Goal: Find specific page/section

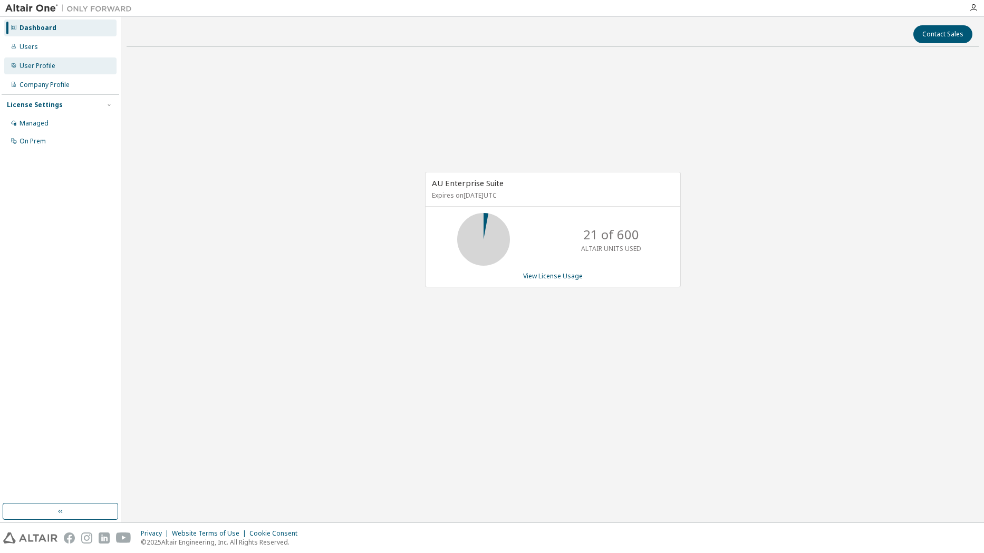
click at [42, 65] on div "User Profile" at bounding box center [38, 66] width 36 height 8
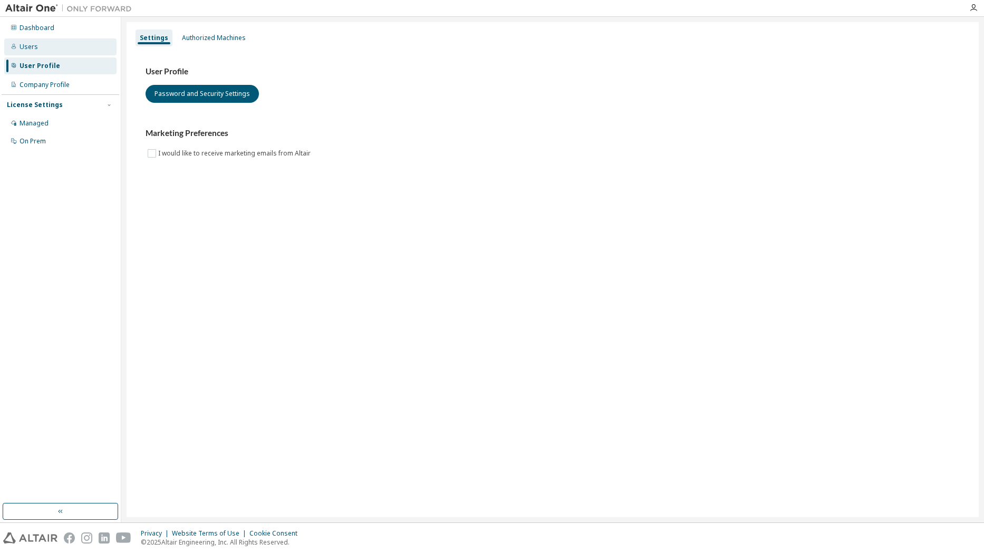
click at [30, 47] on div "Users" at bounding box center [29, 47] width 18 height 8
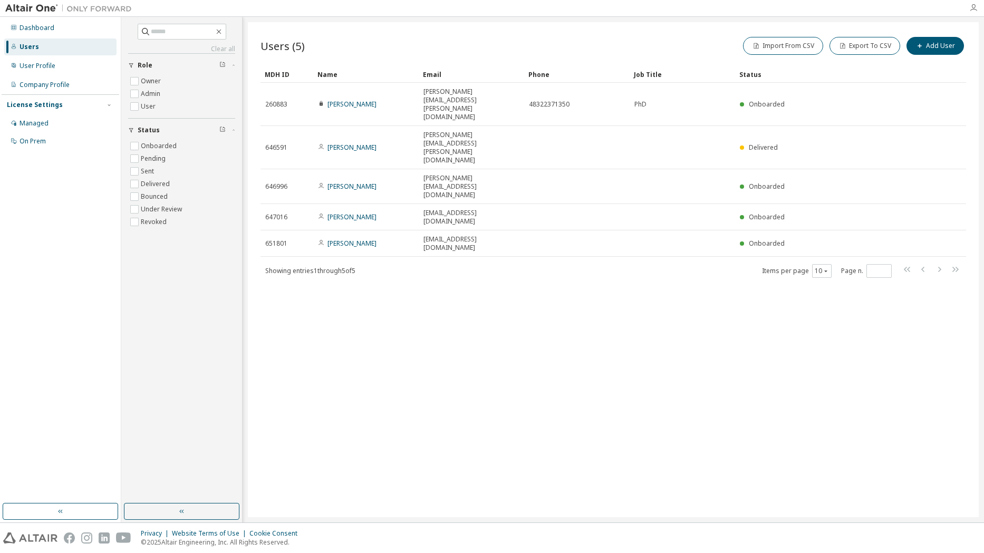
click at [973, 8] on icon "button" at bounding box center [973, 8] width 8 height 8
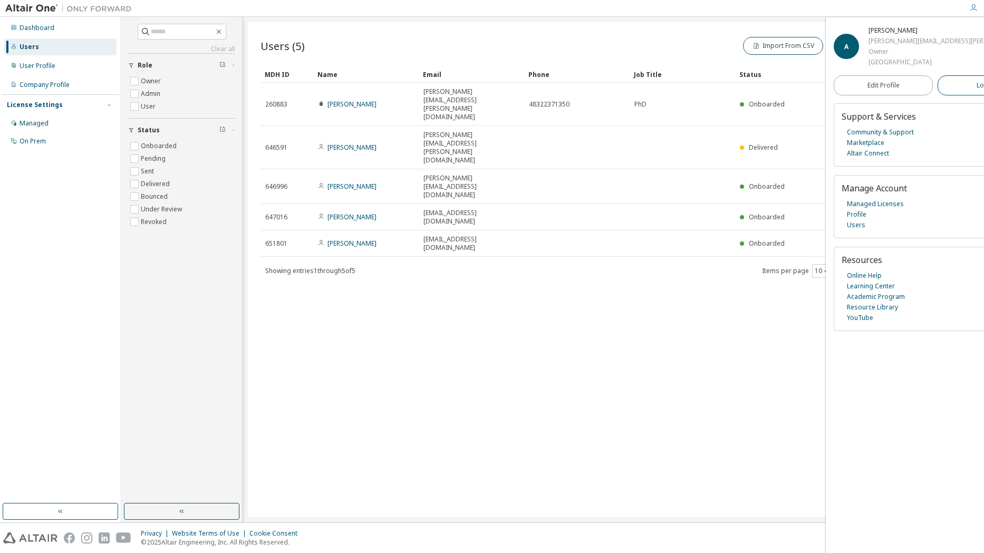
click at [977, 81] on span "Logout" at bounding box center [988, 85] width 22 height 11
